Goal: Answer question/provide support

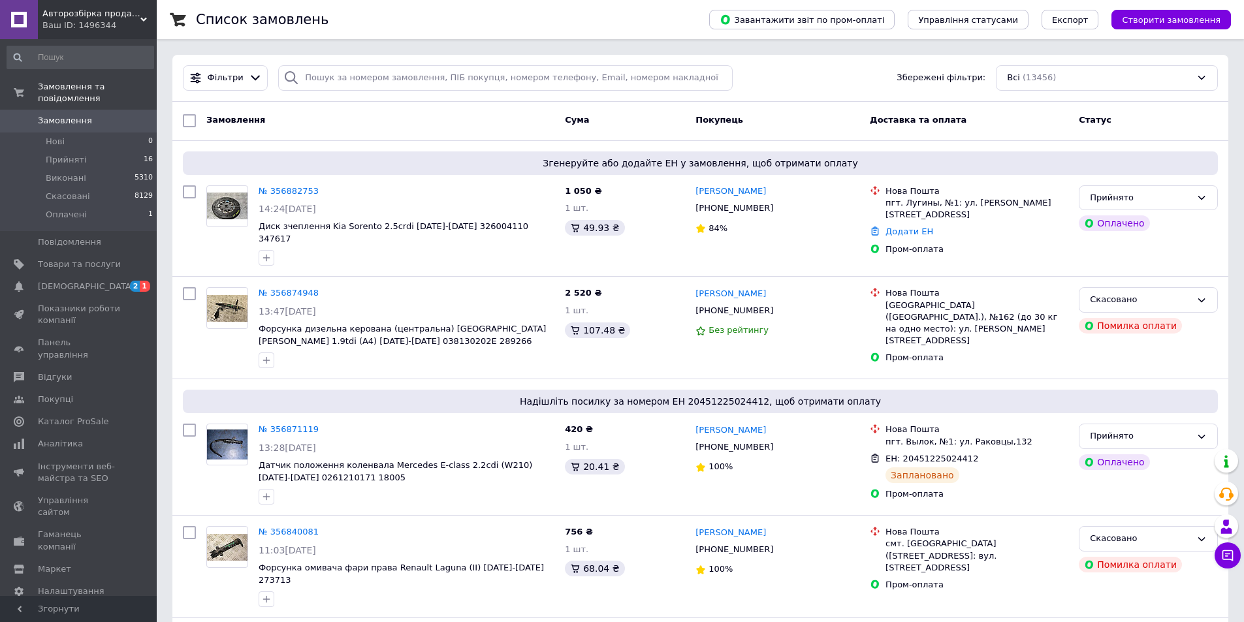
click at [478, 116] on div "Замовлення" at bounding box center [380, 121] width 358 height 24
click at [778, 65] on div "Фільтри Збережені фільтри: Всі (13456)" at bounding box center [700, 78] width 1056 height 47
click at [789, 80] on div "Фільтри Збережені фільтри: Всі (13456)" at bounding box center [700, 77] width 1045 height 25
click at [845, 75] on div "Фільтри Збережені фільтри: Всі (13456)" at bounding box center [700, 77] width 1045 height 25
click at [1227, 550] on icon at bounding box center [1227, 555] width 13 height 13
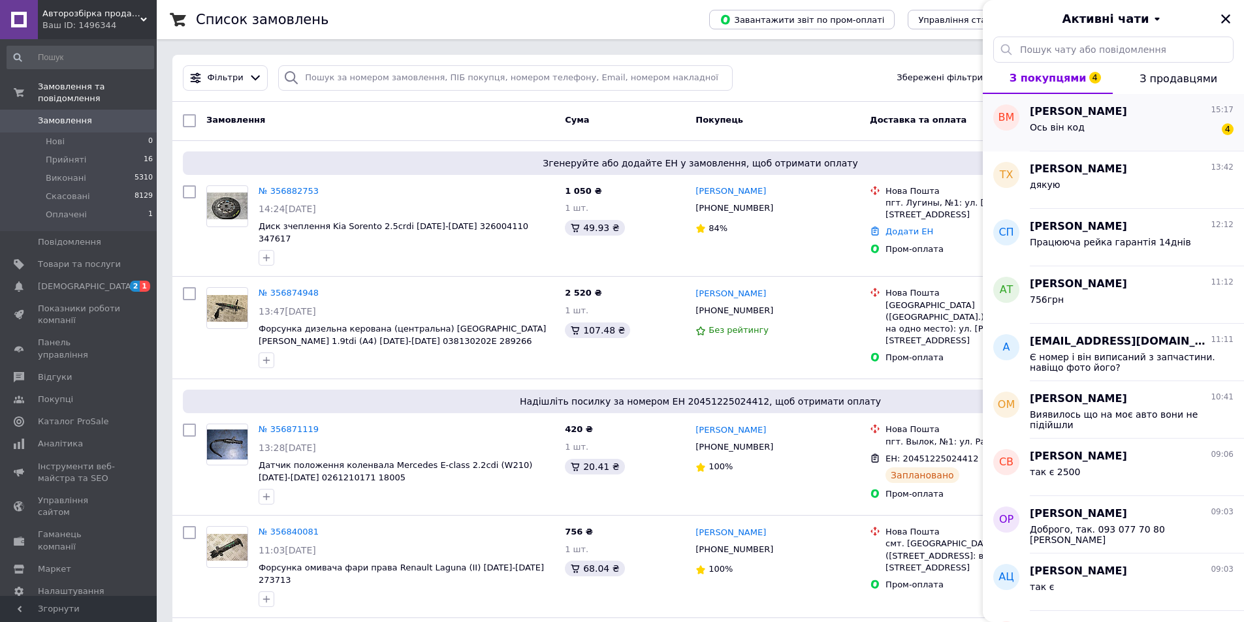
click at [1146, 131] on div "Ось він код 4" at bounding box center [1132, 129] width 204 height 21
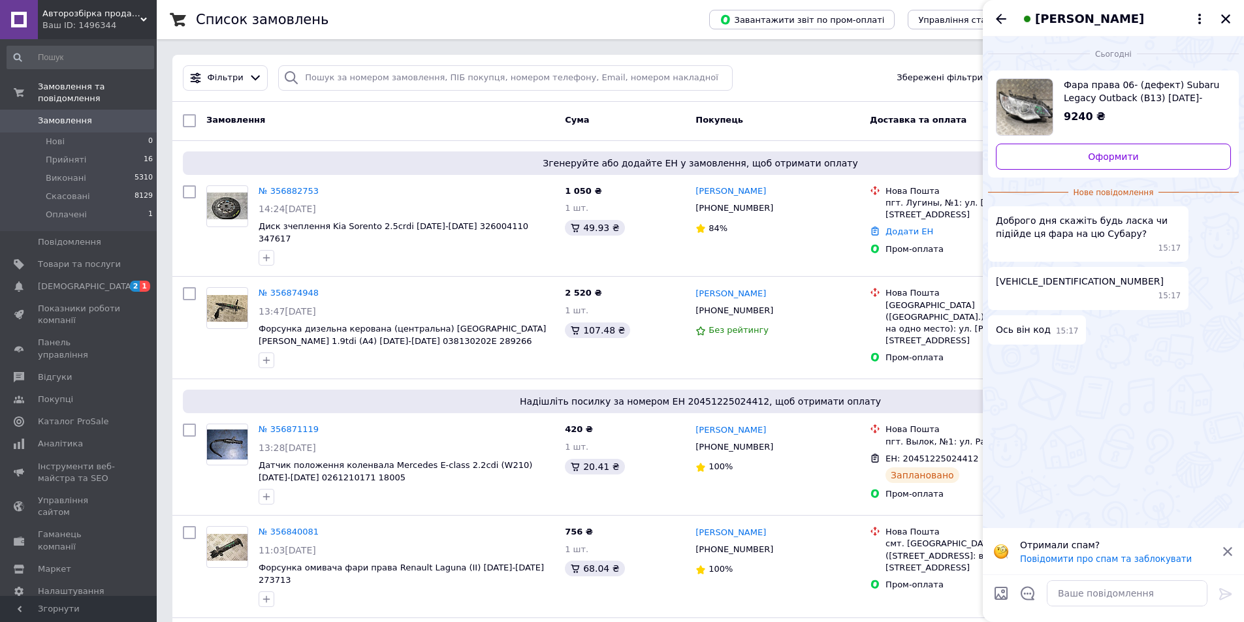
drag, startPoint x: 1124, startPoint y: 455, endPoint x: 1129, endPoint y: 443, distance: 12.6
click at [1124, 456] on div "Сьогодні Фара права 06- (дефект) Subaru Legacy Outback (B13) [DATE]-[DATE] 3160…" at bounding box center [1113, 283] width 261 height 492
click at [1101, 376] on div "Сьогодні Фара права 06- (дефект) Subaru Legacy Outback (B13) [DATE]-[DATE] 3160…" at bounding box center [1113, 283] width 261 height 492
click at [1062, 281] on span "[VEHICLE_IDENTIFICATION_NUMBER]" at bounding box center [1080, 281] width 168 height 13
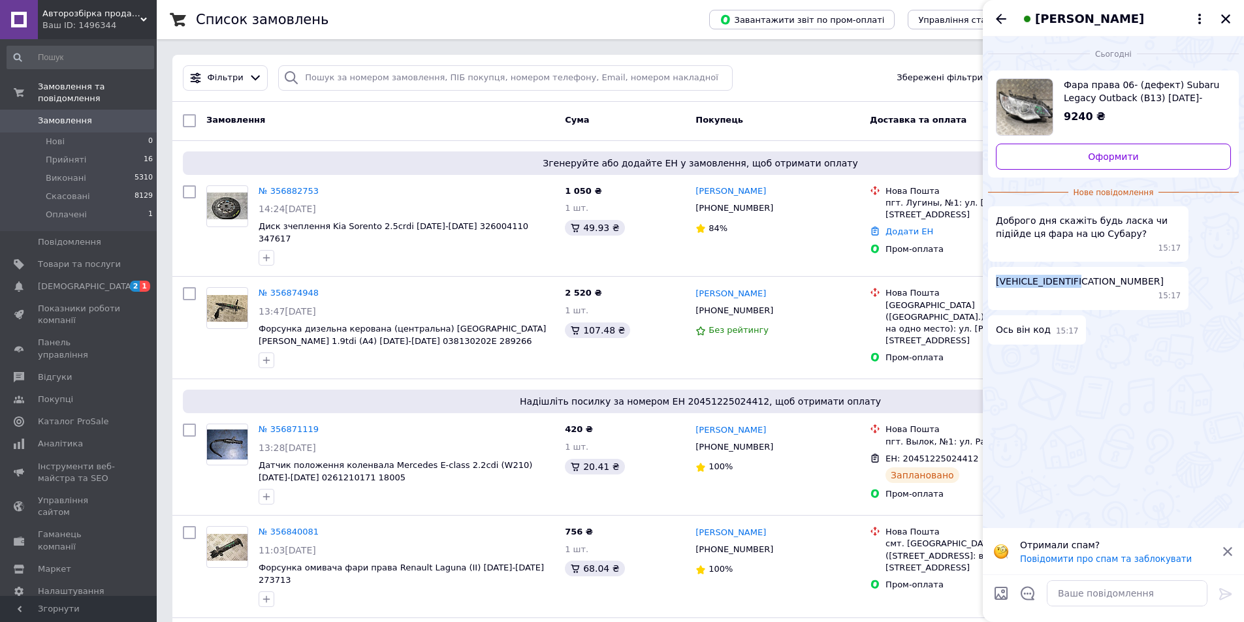
copy span "[VEHICLE_IDENTIFICATION_NUMBER]"
drag, startPoint x: 840, startPoint y: 86, endPoint x: 954, endPoint y: 0, distance: 142.6
click at [843, 82] on div "Фільтри Збережені фільтри: Всі (13456)" at bounding box center [700, 77] width 1045 height 25
click at [1114, 326] on div "Ось він код 15:17" at bounding box center [1113, 329] width 251 height 29
click at [1094, 591] on textarea at bounding box center [1127, 593] width 161 height 26
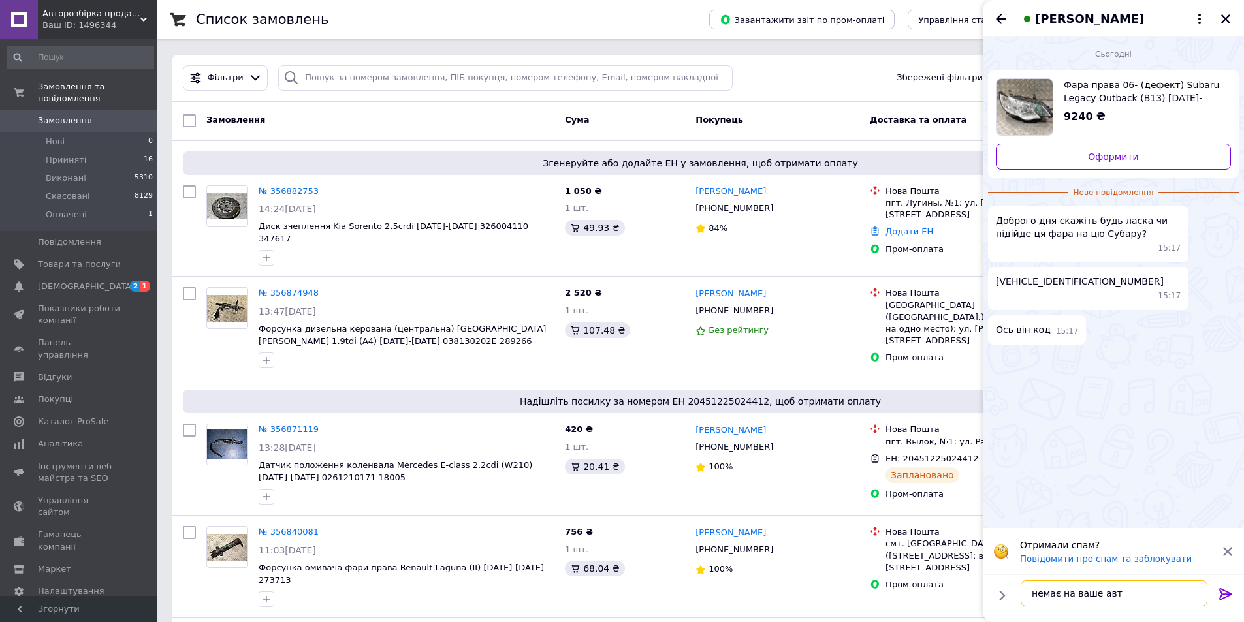
type textarea "немає на ваше авто"
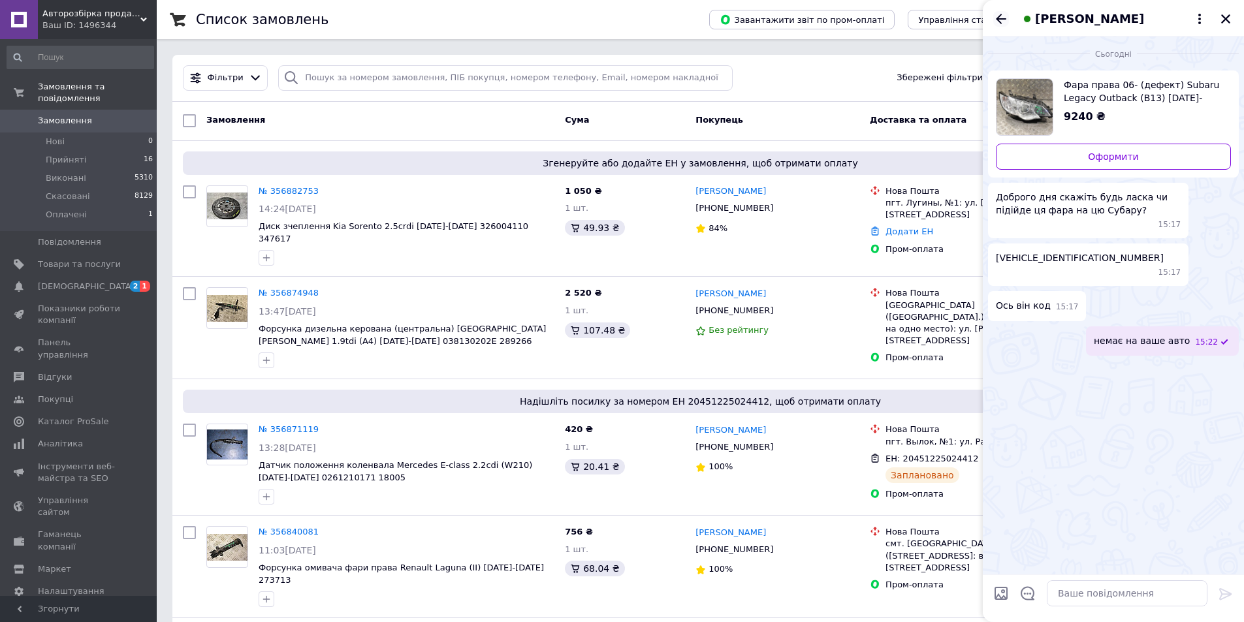
click at [997, 25] on icon "Назад" at bounding box center [1001, 19] width 16 height 16
